Goal: Task Accomplishment & Management: Use online tool/utility

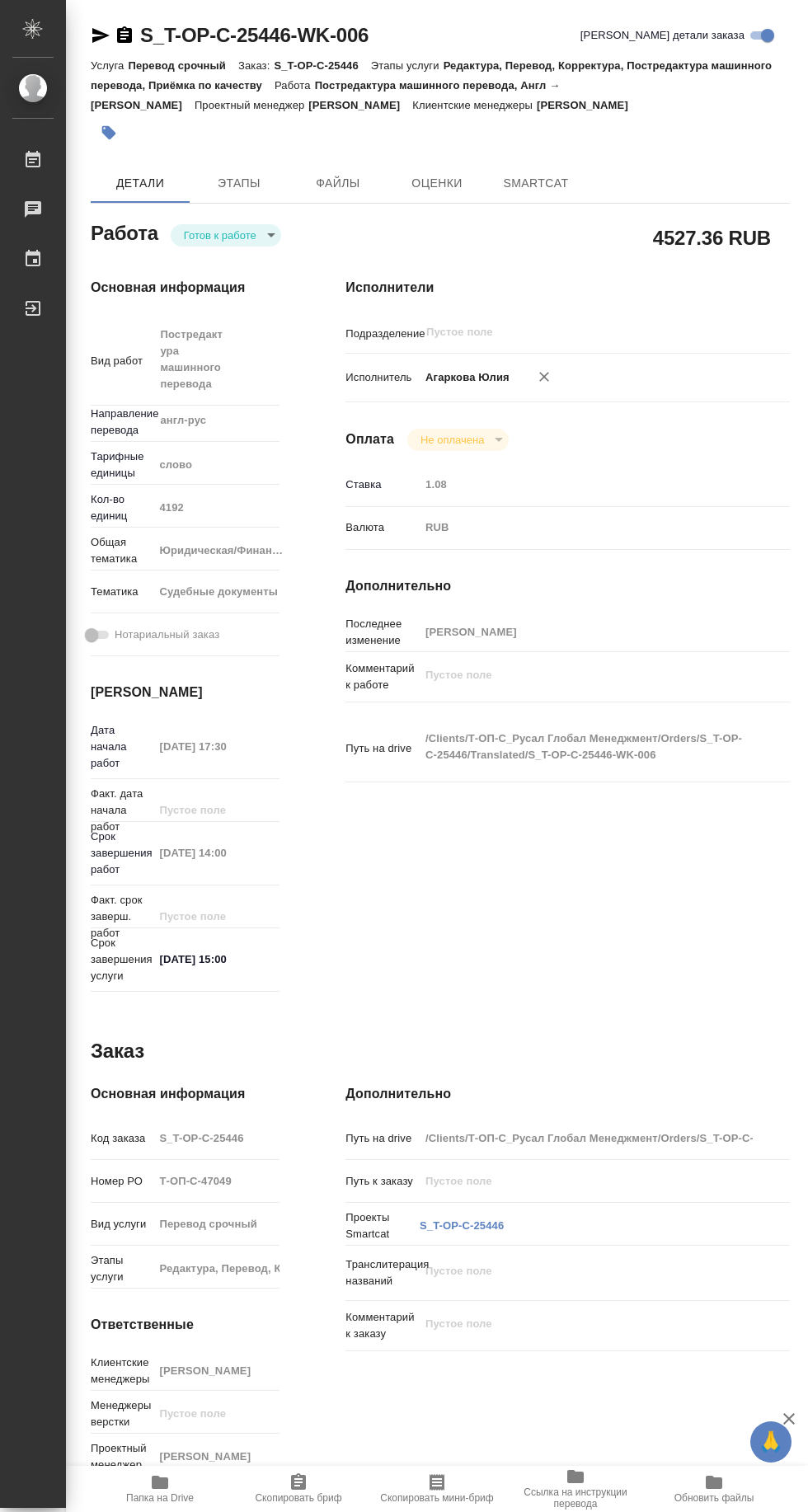
type textarea "x"
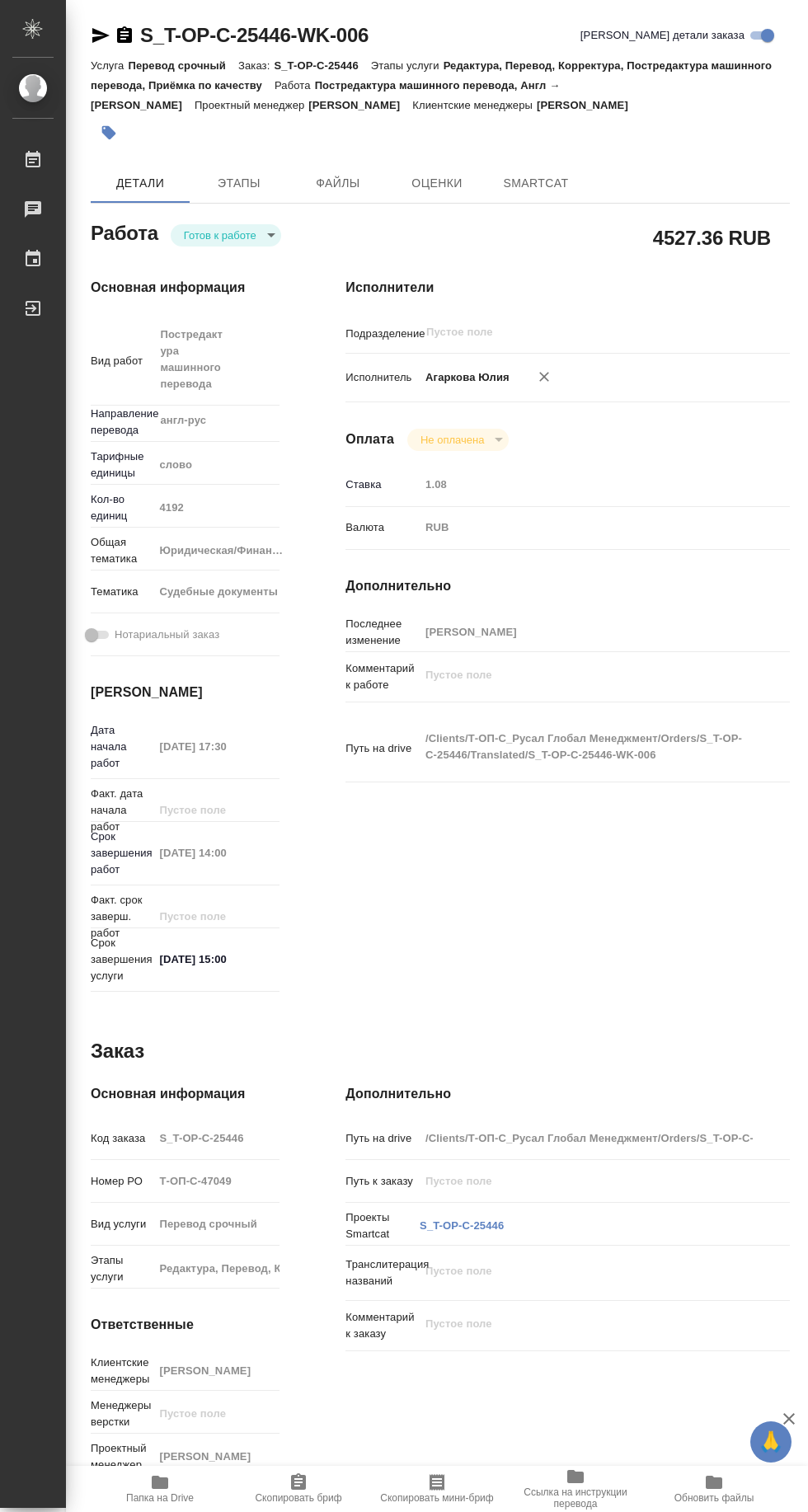
type textarea "x"
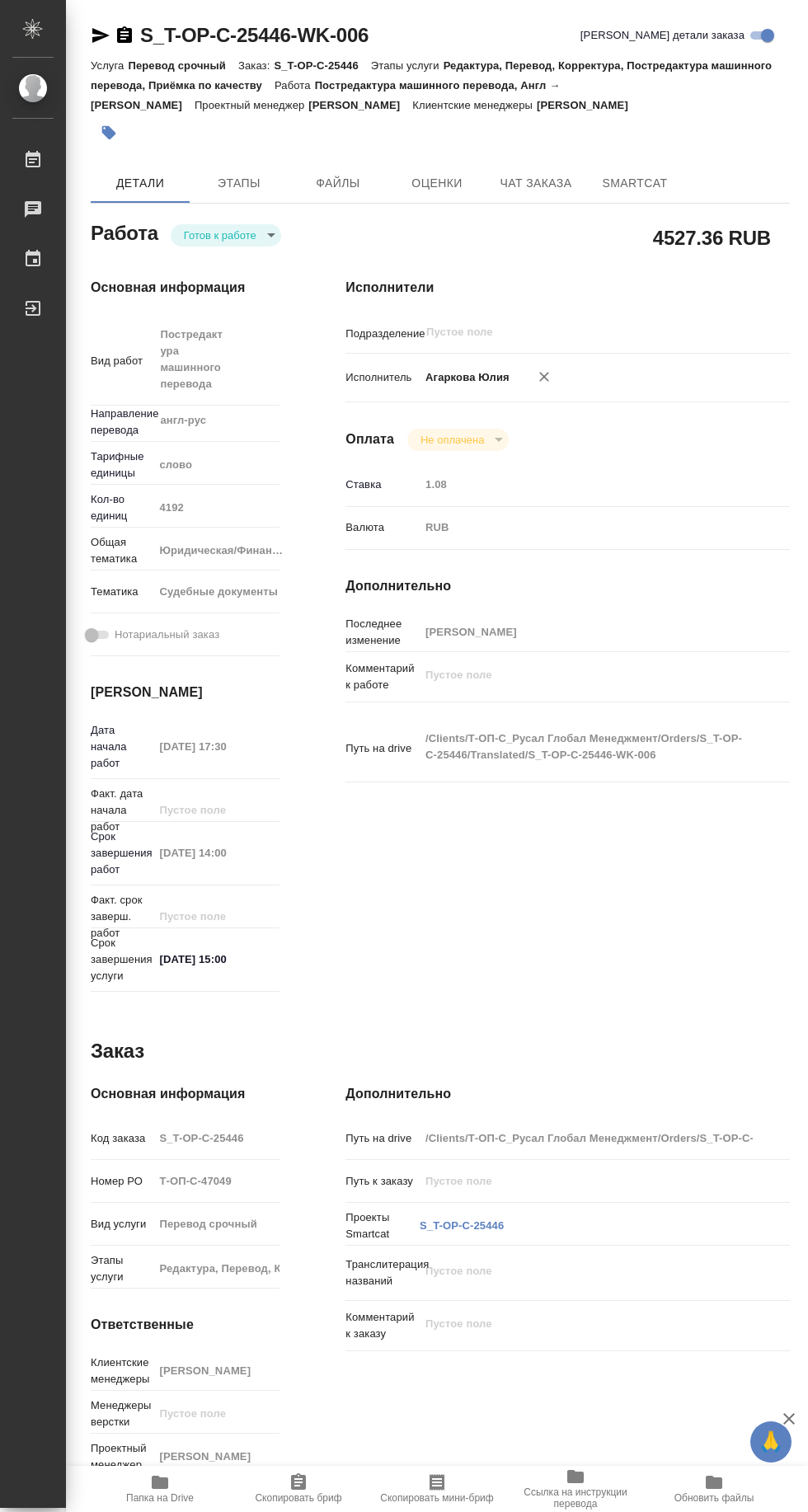
scroll to position [3, 0]
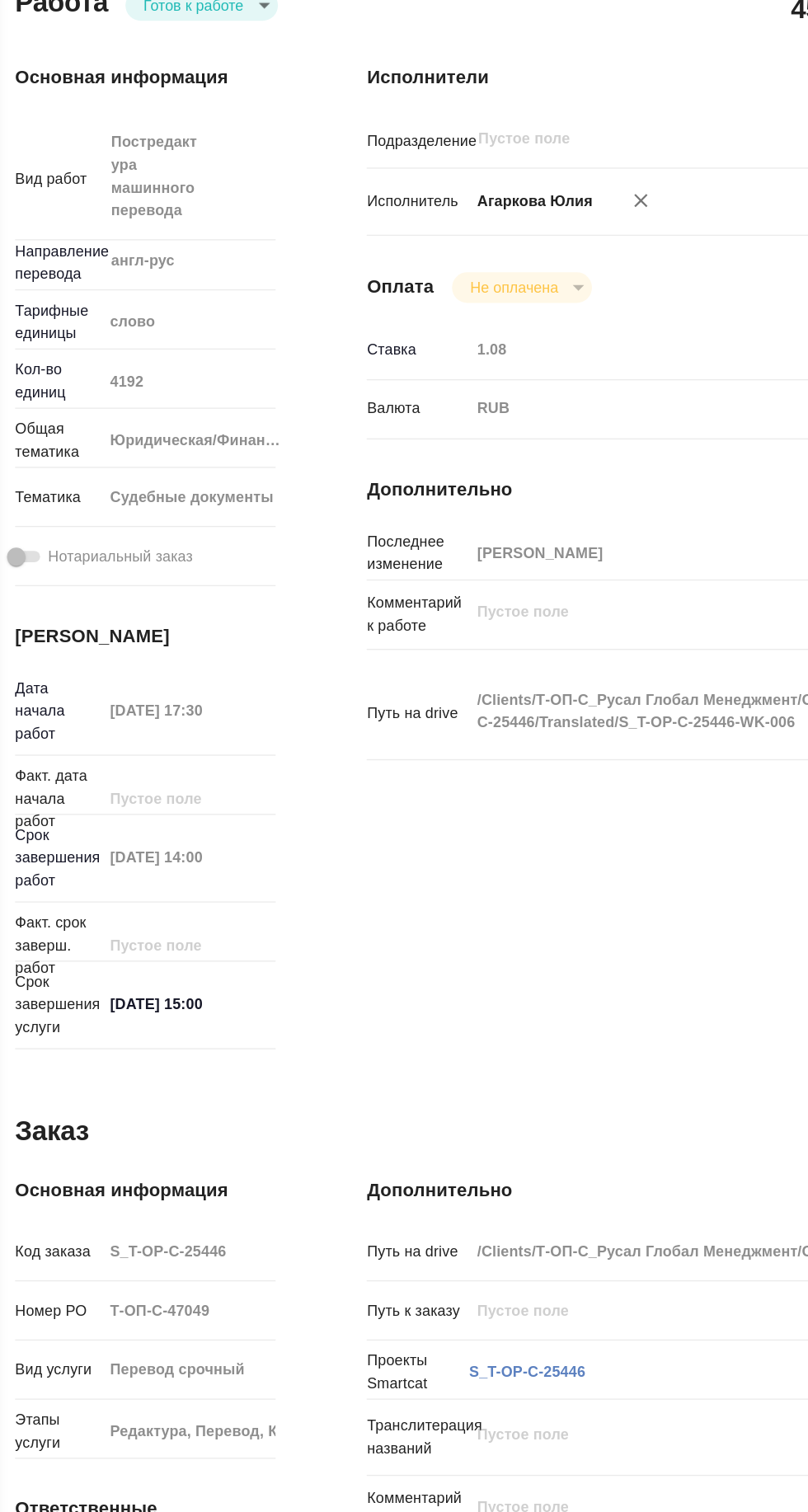
type textarea "x"
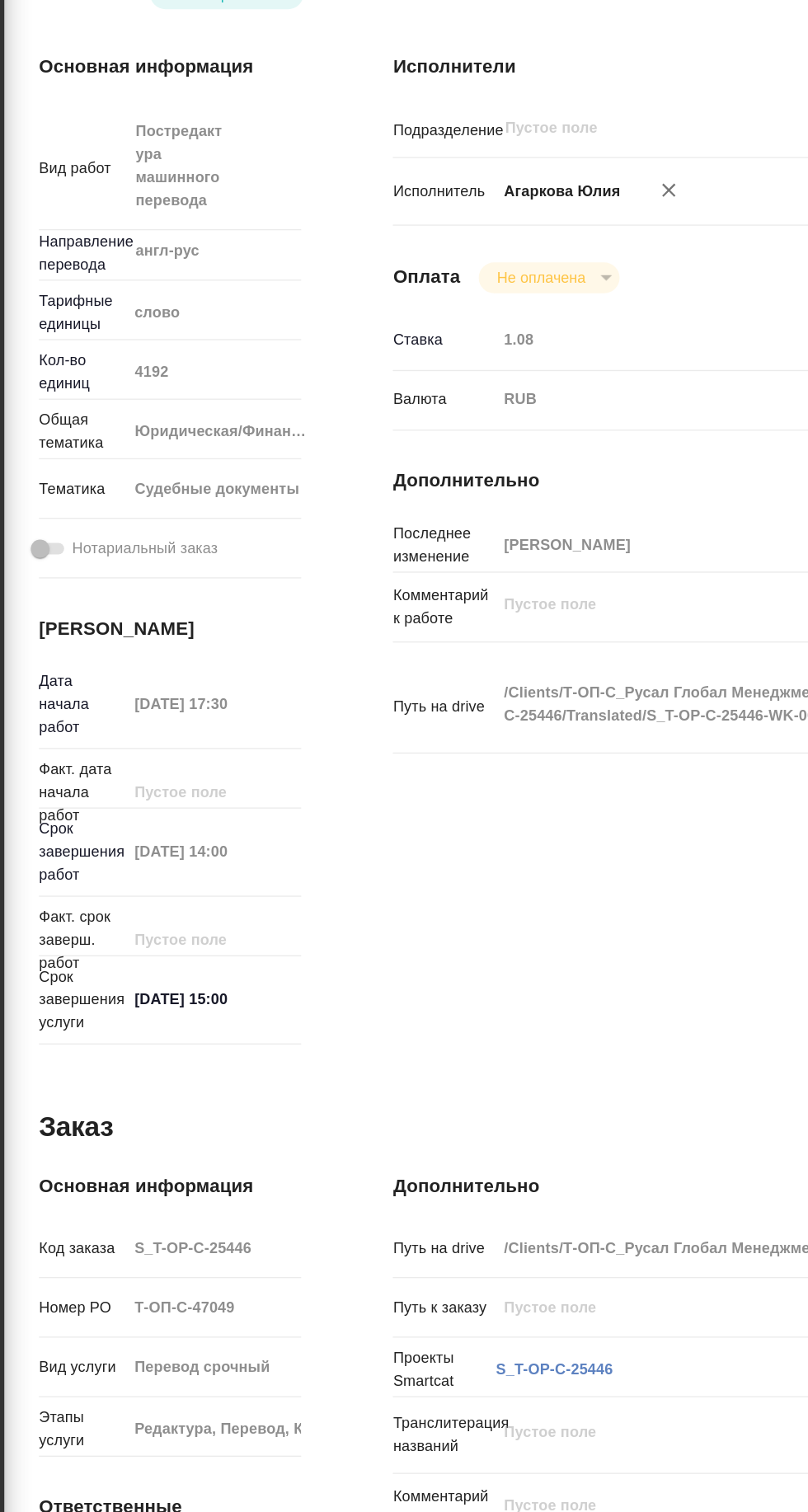
type textarea "x"
